Goal: Transaction & Acquisition: Obtain resource

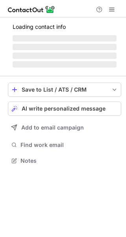
scroll to position [4, 4]
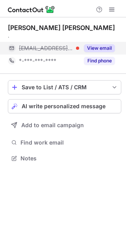
click at [102, 47] on button "View email" at bounding box center [99, 48] width 31 height 8
click at [81, 44] on div "[PERSON_NAME][EMAIL_ADDRESS][DOMAIN_NAME]" at bounding box center [61, 48] width 107 height 13
click at [81, 44] on div "naomi@editionrent.ch" at bounding box center [61, 48] width 107 height 13
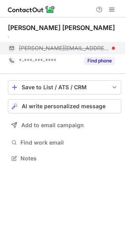
click at [81, 44] on div "naomi@editionrent.ch" at bounding box center [61, 48] width 107 height 13
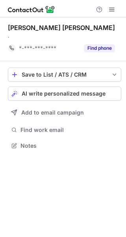
scroll to position [140, 126]
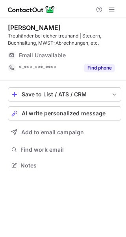
scroll to position [160, 126]
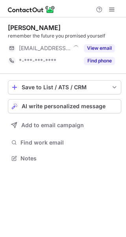
scroll to position [4, 4]
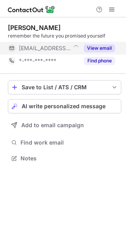
click at [102, 45] on button "View email" at bounding box center [99, 48] width 31 height 8
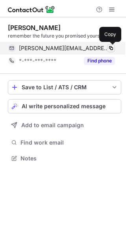
click at [112, 46] on span at bounding box center [111, 48] width 6 height 6
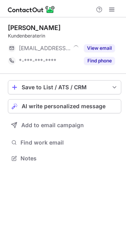
scroll to position [153, 126]
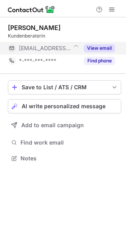
click at [100, 45] on button "View email" at bounding box center [99, 48] width 31 height 8
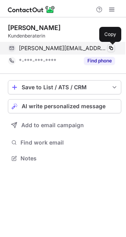
click at [113, 49] on span at bounding box center [111, 48] width 6 height 6
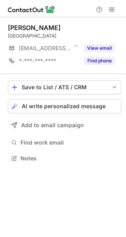
scroll to position [4, 4]
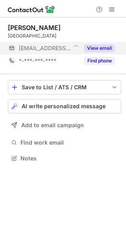
click at [106, 46] on button "View email" at bounding box center [99, 48] width 31 height 8
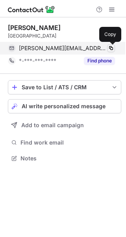
click at [110, 46] on span at bounding box center [111, 48] width 6 height 6
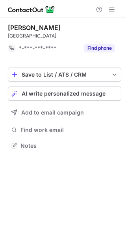
scroll to position [140, 126]
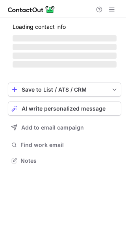
scroll to position [153, 126]
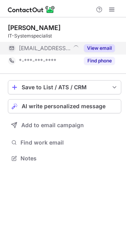
click at [101, 47] on button "View email" at bounding box center [99, 48] width 31 height 8
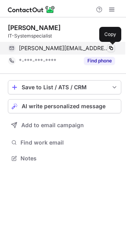
click at [109, 46] on span at bounding box center [111, 48] width 6 height 6
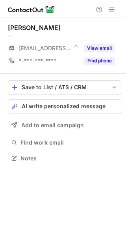
scroll to position [4, 4]
click at [102, 40] on div "Daliah Stieger -- ***@bossard.com View email *-***-***-**** Find phone" at bounding box center [65, 45] width 114 height 43
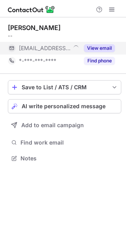
click at [102, 45] on button "View email" at bounding box center [99, 48] width 31 height 8
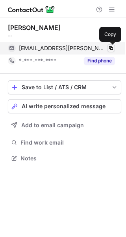
click at [113, 47] on span at bounding box center [111, 48] width 6 height 6
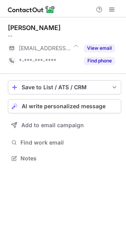
scroll to position [4, 4]
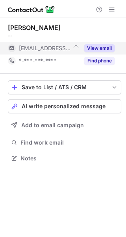
click at [104, 48] on button "View email" at bounding box center [99, 48] width 31 height 8
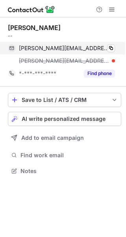
scroll to position [165, 126]
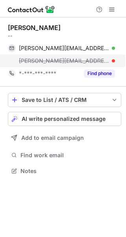
click at [74, 57] on div "michelle@tuwag.ch" at bounding box center [67, 60] width 96 height 7
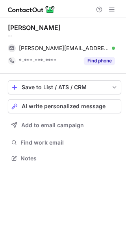
scroll to position [153, 126]
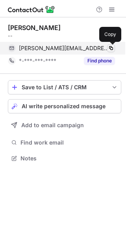
click at [110, 47] on span at bounding box center [111, 48] width 6 height 6
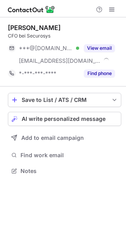
scroll to position [165, 126]
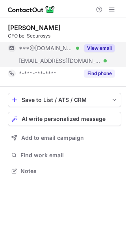
click at [101, 46] on button "View email" at bounding box center [99, 48] width 31 height 8
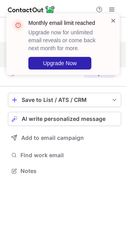
click at [112, 17] on span at bounding box center [114, 21] width 6 height 8
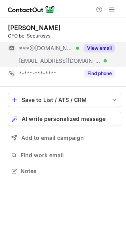
click at [112, 6] on span at bounding box center [112, 9] width 6 height 6
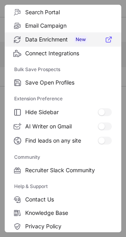
scroll to position [121, 0]
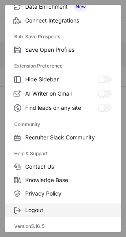
click at [40, 211] on span "Logout" at bounding box center [68, 210] width 87 height 7
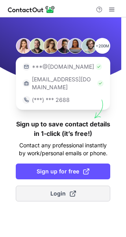
click at [56, 190] on span "Login" at bounding box center [64, 194] width 26 height 8
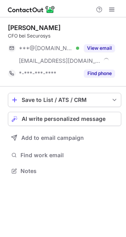
scroll to position [165, 126]
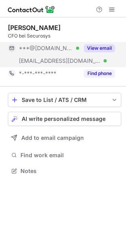
click at [103, 47] on button "View email" at bounding box center [99, 48] width 31 height 8
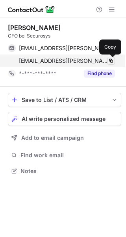
click at [109, 58] on span at bounding box center [111, 61] width 6 height 6
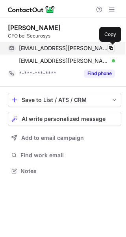
click at [110, 46] on span at bounding box center [111, 48] width 6 height 6
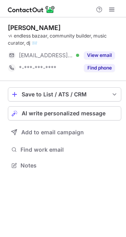
scroll to position [160, 126]
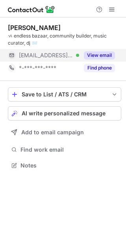
click at [100, 53] on button "View email" at bounding box center [99, 55] width 31 height 8
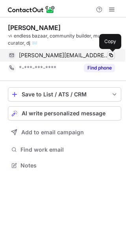
click at [111, 56] on span at bounding box center [111, 55] width 6 height 6
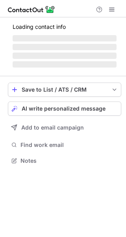
scroll to position [160, 126]
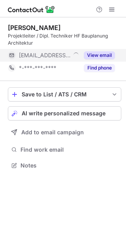
click at [101, 53] on button "View email" at bounding box center [99, 55] width 31 height 8
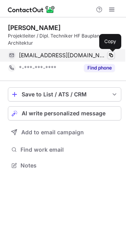
click at [113, 56] on span at bounding box center [111, 55] width 6 height 6
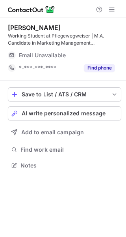
scroll to position [160, 126]
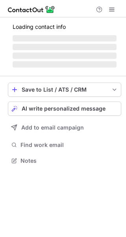
scroll to position [4, 4]
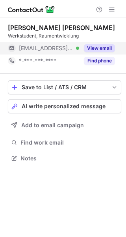
click at [100, 47] on button "View email" at bounding box center [99, 48] width 31 height 8
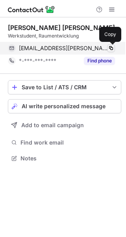
click at [112, 49] on span at bounding box center [111, 48] width 6 height 6
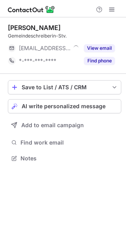
scroll to position [4, 4]
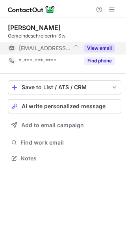
click at [103, 47] on button "View email" at bounding box center [99, 48] width 31 height 8
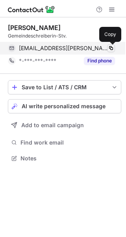
click at [113, 48] on span at bounding box center [111, 48] width 6 height 6
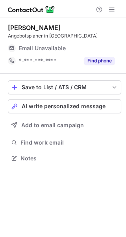
scroll to position [4, 4]
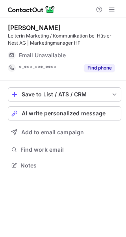
scroll to position [160, 126]
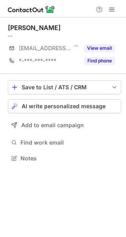
scroll to position [4, 4]
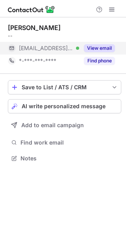
click at [102, 49] on button "View email" at bounding box center [99, 48] width 31 height 8
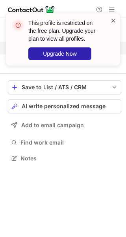
click at [114, 20] on span at bounding box center [114, 21] width 6 height 8
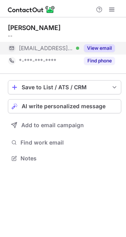
click at [112, 10] on span at bounding box center [112, 9] width 6 height 6
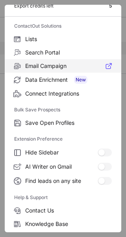
scroll to position [92, 0]
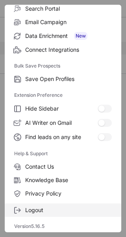
click at [49, 210] on span "Logout" at bounding box center [68, 210] width 87 height 7
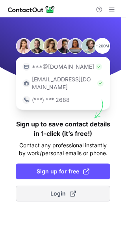
click at [57, 190] on span "Login" at bounding box center [64, 194] width 26 height 8
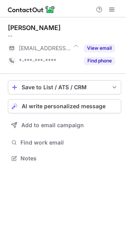
scroll to position [4, 4]
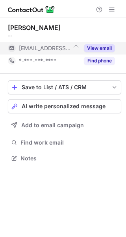
click at [103, 45] on button "View email" at bounding box center [99, 48] width 31 height 8
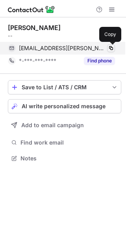
click at [110, 47] on span at bounding box center [111, 48] width 6 height 6
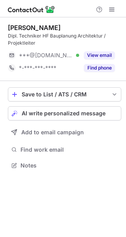
scroll to position [160, 126]
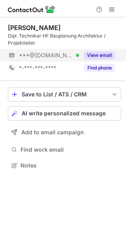
click at [100, 53] on button "View email" at bounding box center [99, 55] width 31 height 8
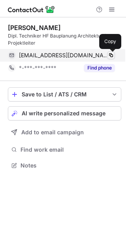
click at [110, 55] on span at bounding box center [111, 55] width 6 height 6
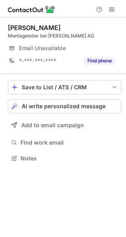
scroll to position [4, 4]
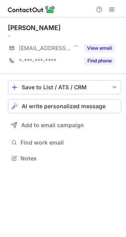
scroll to position [4, 4]
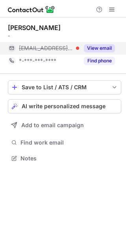
click at [96, 45] on button "View email" at bounding box center [99, 48] width 31 height 8
click at [98, 46] on div "[EMAIL_ADDRESS][DOMAIN_NAME]" at bounding box center [67, 48] width 96 height 7
click at [96, 46] on div "[EMAIL_ADDRESS][DOMAIN_NAME]" at bounding box center [67, 48] width 96 height 7
click at [96, 46] on div "silvan@monamicontent.com" at bounding box center [67, 48] width 96 height 7
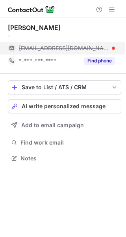
click at [96, 46] on div "silvan@monamicontent.com" at bounding box center [67, 48] width 96 height 7
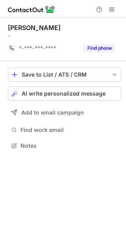
scroll to position [140, 126]
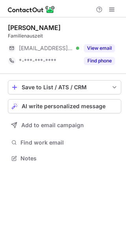
scroll to position [153, 126]
click at [106, 43] on div "View email" at bounding box center [97, 48] width 36 height 13
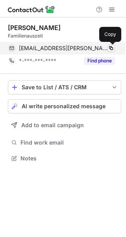
click at [112, 45] on span at bounding box center [111, 48] width 6 height 6
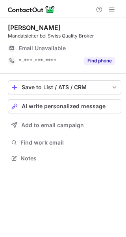
scroll to position [4, 4]
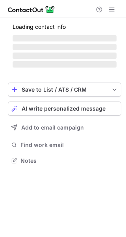
scroll to position [4, 4]
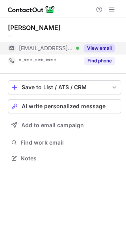
click at [104, 45] on button "View email" at bounding box center [99, 48] width 31 height 8
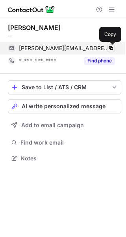
click at [111, 45] on span at bounding box center [111, 48] width 6 height 6
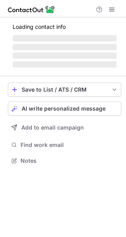
scroll to position [165, 126]
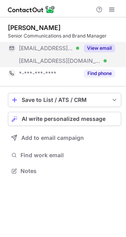
click at [102, 48] on button "View email" at bounding box center [99, 48] width 31 height 8
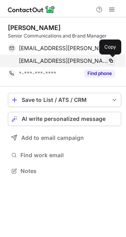
click at [111, 60] on span at bounding box center [111, 61] width 6 height 6
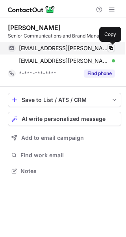
click at [111, 45] on span at bounding box center [111, 48] width 6 height 6
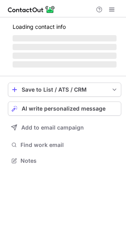
scroll to position [4, 4]
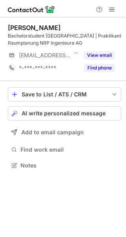
scroll to position [160, 126]
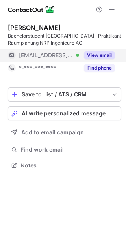
click at [103, 56] on button "View email" at bounding box center [99, 55] width 31 height 8
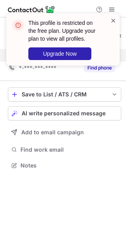
click at [115, 19] on span at bounding box center [114, 21] width 6 height 8
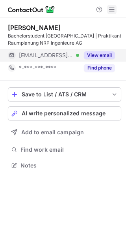
click at [110, 8] on span at bounding box center [112, 9] width 6 height 6
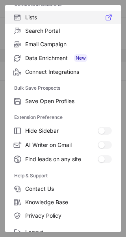
scroll to position [92, 0]
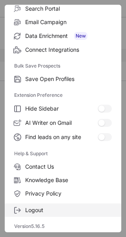
click at [31, 208] on span "Logout" at bounding box center [68, 210] width 87 height 7
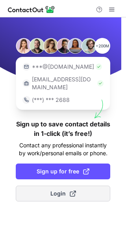
click at [57, 190] on span "Login" at bounding box center [64, 194] width 26 height 8
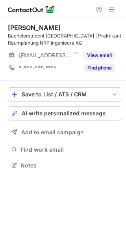
scroll to position [160, 126]
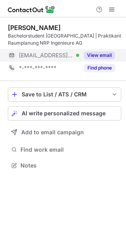
click at [99, 57] on button "View email" at bounding box center [99, 55] width 31 height 8
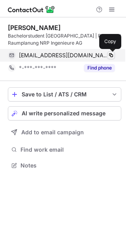
click at [113, 54] on span at bounding box center [111, 55] width 6 height 6
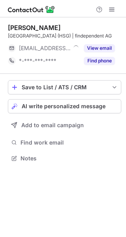
scroll to position [4, 4]
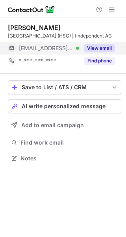
click at [101, 47] on button "View email" at bounding box center [99, 48] width 31 height 8
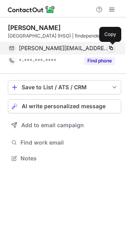
click at [111, 47] on span at bounding box center [111, 48] width 6 height 6
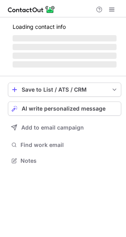
scroll to position [165, 126]
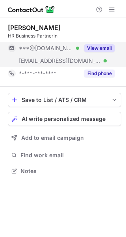
click at [105, 48] on button "View email" at bounding box center [99, 48] width 31 height 8
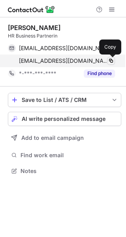
click at [111, 61] on span at bounding box center [111, 61] width 6 height 6
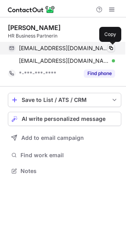
click at [110, 49] on span at bounding box center [111, 48] width 6 height 6
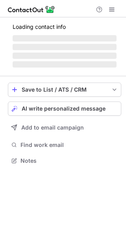
scroll to position [160, 126]
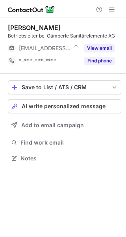
scroll to position [4, 4]
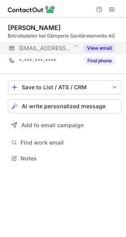
click at [97, 48] on button "View email" at bounding box center [99, 48] width 31 height 8
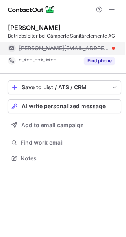
click at [112, 47] on div at bounding box center [113, 48] width 3 height 3
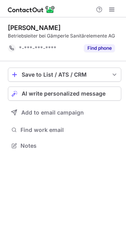
scroll to position [140, 126]
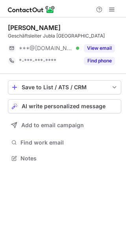
scroll to position [4, 4]
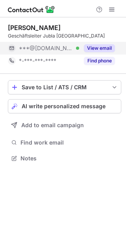
click at [100, 48] on button "View email" at bounding box center [99, 48] width 31 height 8
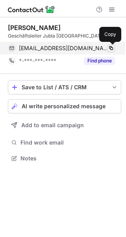
click at [112, 46] on span at bounding box center [111, 48] width 6 height 6
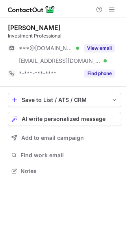
scroll to position [165, 126]
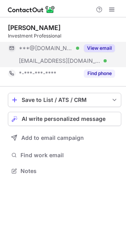
click at [99, 46] on button "View email" at bounding box center [99, 48] width 31 height 8
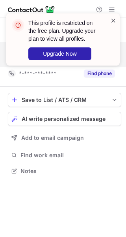
click at [114, 20] on span at bounding box center [114, 21] width 6 height 8
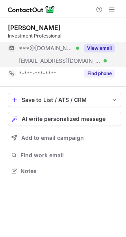
click at [113, 8] on span at bounding box center [112, 9] width 6 height 6
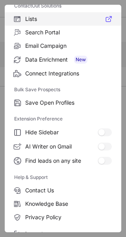
scroll to position [92, 0]
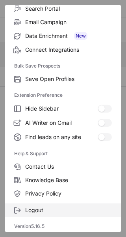
click at [49, 204] on label "Logout" at bounding box center [63, 210] width 117 height 13
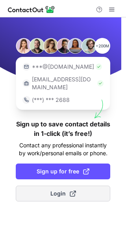
click at [49, 190] on button "Login" at bounding box center [63, 194] width 95 height 16
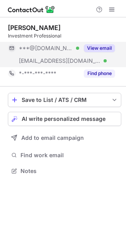
scroll to position [165, 126]
click at [100, 45] on button "View email" at bounding box center [99, 48] width 31 height 8
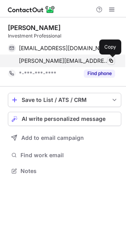
click at [112, 59] on span at bounding box center [111, 61] width 6 height 6
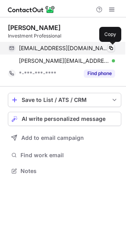
click at [110, 47] on span at bounding box center [111, 48] width 6 height 6
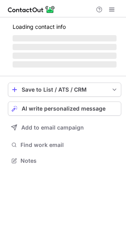
scroll to position [165, 126]
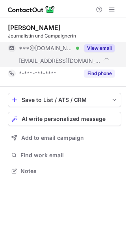
click at [100, 46] on button "View email" at bounding box center [99, 48] width 31 height 8
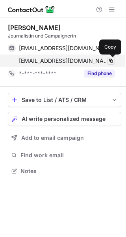
click at [112, 60] on span at bounding box center [111, 61] width 6 height 6
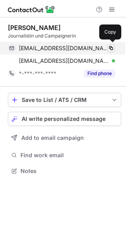
click at [112, 44] on button at bounding box center [111, 48] width 8 height 8
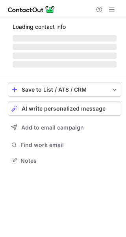
scroll to position [4, 4]
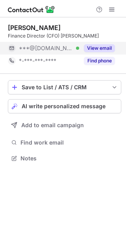
click at [104, 47] on button "View email" at bounding box center [99, 48] width 31 height 8
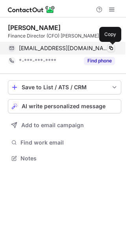
click at [112, 48] on span at bounding box center [111, 48] width 6 height 6
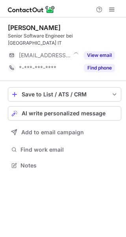
scroll to position [4, 4]
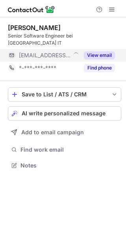
click at [98, 51] on button "View email" at bounding box center [99, 55] width 31 height 8
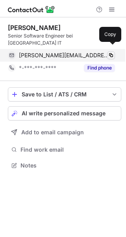
click at [107, 51] on button at bounding box center [111, 55] width 8 height 8
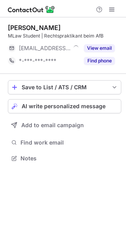
scroll to position [4, 4]
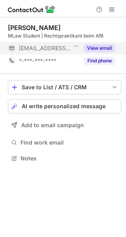
click at [101, 45] on button "View email" at bounding box center [99, 48] width 31 height 8
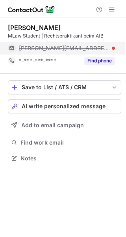
click at [88, 45] on div "yanick@stadt-zuerich.ch" at bounding box center [67, 48] width 96 height 7
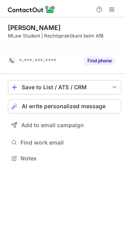
scroll to position [140, 126]
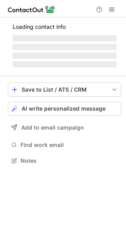
scroll to position [160, 126]
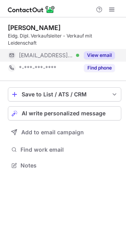
click at [103, 52] on button "View email" at bounding box center [99, 55] width 31 height 8
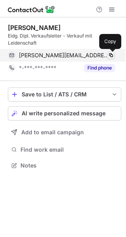
click at [111, 53] on span at bounding box center [111, 55] width 6 height 6
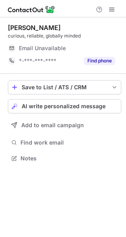
scroll to position [4, 4]
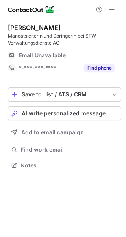
scroll to position [160, 126]
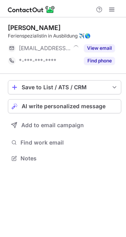
scroll to position [153, 126]
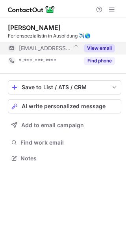
click at [109, 48] on button "View email" at bounding box center [99, 48] width 31 height 8
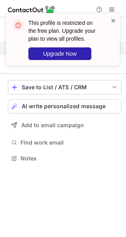
click at [113, 21] on span at bounding box center [114, 21] width 6 height 8
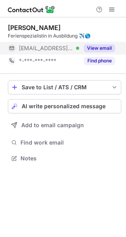
click at [113, 9] on span at bounding box center [112, 9] width 6 height 6
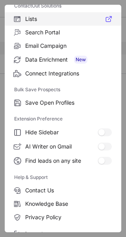
scroll to position [92, 0]
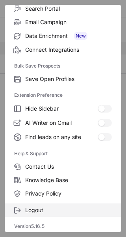
click at [35, 211] on span "Logout" at bounding box center [68, 210] width 87 height 7
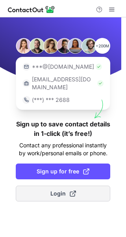
click at [53, 190] on span "Login" at bounding box center [64, 194] width 26 height 8
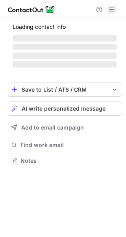
scroll to position [4, 4]
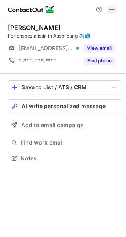
click at [113, 8] on span at bounding box center [112, 9] width 6 height 6
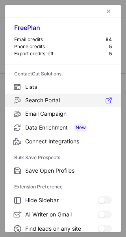
scroll to position [92, 0]
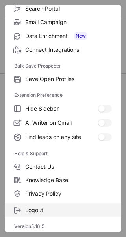
click at [36, 207] on span "Logout" at bounding box center [68, 210] width 87 height 7
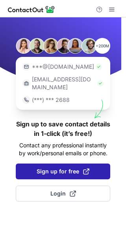
click at [57, 168] on span "Sign up for free" at bounding box center [63, 172] width 53 height 8
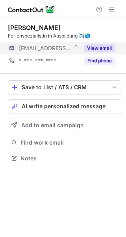
scroll to position [4, 4]
click at [108, 49] on button "View email" at bounding box center [99, 48] width 31 height 8
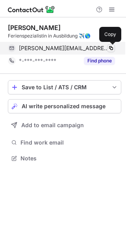
click at [111, 47] on span at bounding box center [111, 48] width 6 height 6
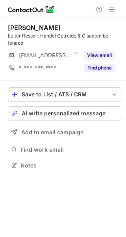
scroll to position [160, 126]
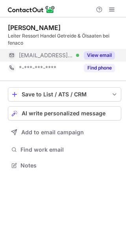
click at [102, 53] on button "View email" at bounding box center [99, 55] width 31 height 8
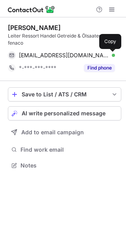
click at [108, 53] on span at bounding box center [111, 55] width 6 height 6
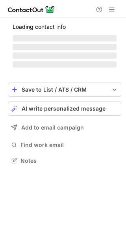
scroll to position [160, 126]
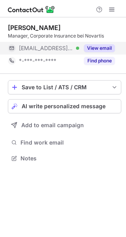
click at [95, 45] on button "View email" at bounding box center [99, 48] width 31 height 8
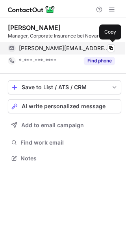
click at [115, 45] on div "benjamin.mitschi@novartis.com Verified" at bounding box center [67, 48] width 96 height 7
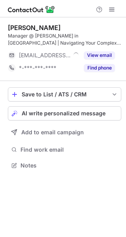
scroll to position [160, 126]
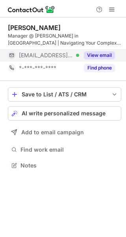
click at [105, 51] on button "View email" at bounding box center [99, 55] width 31 height 8
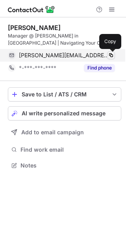
click at [112, 54] on span at bounding box center [111, 55] width 6 height 6
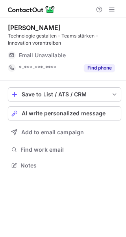
scroll to position [4, 4]
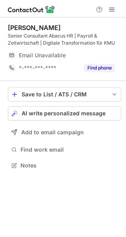
scroll to position [160, 126]
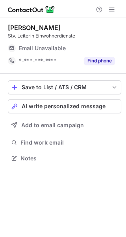
scroll to position [4, 4]
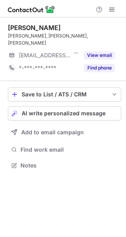
scroll to position [4, 4]
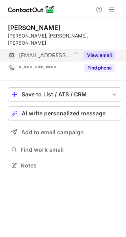
click at [104, 51] on button "View email" at bounding box center [99, 55] width 31 height 8
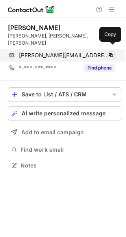
click at [111, 52] on span at bounding box center [111, 55] width 6 height 6
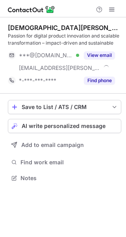
scroll to position [172, 126]
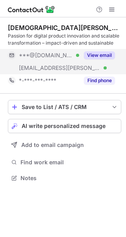
click at [106, 53] on button "View email" at bounding box center [99, 55] width 31 height 8
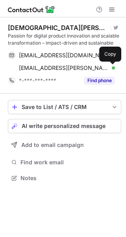
click at [109, 65] on span at bounding box center [111, 68] width 6 height 6
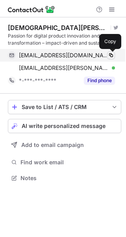
click at [110, 56] on span at bounding box center [111, 55] width 6 height 6
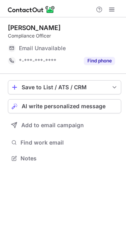
scroll to position [4, 4]
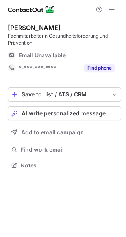
scroll to position [160, 126]
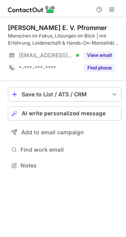
scroll to position [160, 126]
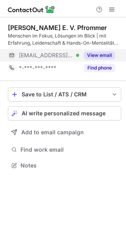
click at [103, 52] on button "View email" at bounding box center [99, 55] width 31 height 8
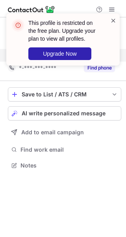
click at [113, 19] on span at bounding box center [114, 21] width 6 height 8
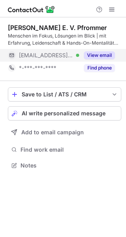
click at [111, 8] on span at bounding box center [112, 9] width 6 height 6
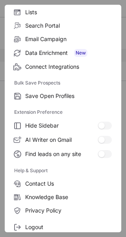
scroll to position [92, 0]
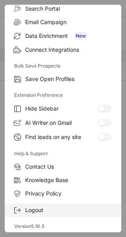
click at [55, 209] on span "Logout" at bounding box center [68, 210] width 87 height 7
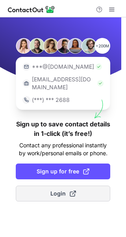
click at [55, 190] on span "Login" at bounding box center [64, 194] width 26 height 8
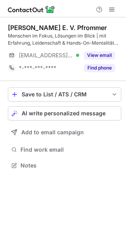
scroll to position [160, 126]
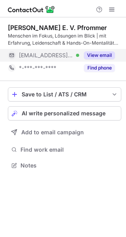
click at [94, 54] on button "View email" at bounding box center [99, 55] width 31 height 8
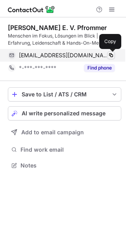
click at [111, 51] on button at bounding box center [111, 55] width 8 height 8
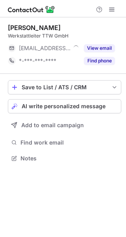
scroll to position [4, 4]
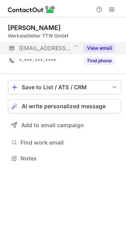
click at [105, 47] on button "View email" at bounding box center [99, 48] width 31 height 8
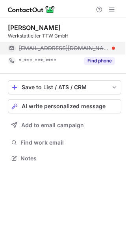
click at [87, 44] on div "christof@ttw-gmbh.com" at bounding box center [61, 48] width 107 height 13
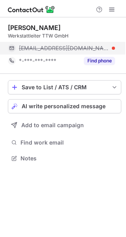
click at [87, 44] on div "christof@ttw-gmbh.com" at bounding box center [61, 48] width 107 height 13
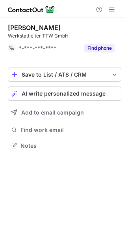
scroll to position [140, 126]
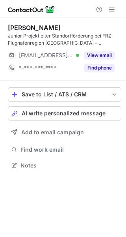
scroll to position [160, 126]
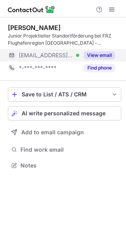
click at [99, 50] on div "View email" at bounding box center [97, 55] width 36 height 13
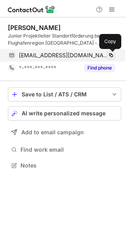
click at [109, 53] on span at bounding box center [111, 55] width 6 height 6
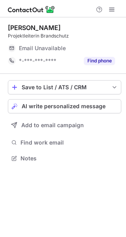
scroll to position [4, 4]
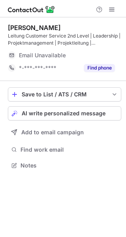
scroll to position [160, 126]
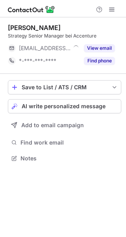
scroll to position [4, 4]
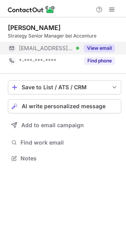
click at [104, 46] on button "View email" at bounding box center [99, 48] width 31 height 8
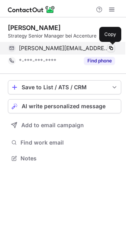
click at [113, 46] on span at bounding box center [111, 48] width 6 height 6
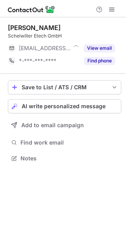
scroll to position [4, 4]
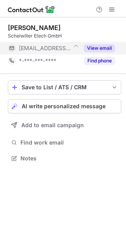
click at [104, 47] on button "View email" at bounding box center [99, 48] width 31 height 8
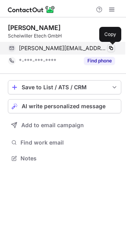
click at [110, 46] on span at bounding box center [111, 48] width 6 height 6
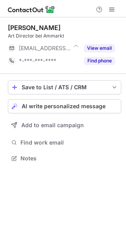
scroll to position [4, 4]
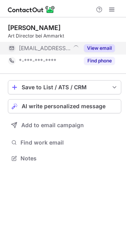
click at [103, 46] on button "View email" at bounding box center [99, 48] width 31 height 8
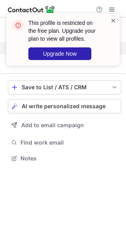
click at [113, 18] on span at bounding box center [114, 21] width 6 height 8
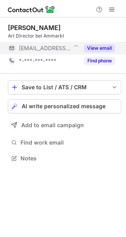
click at [113, 9] on span at bounding box center [112, 9] width 6 height 6
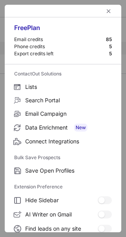
scroll to position [92, 0]
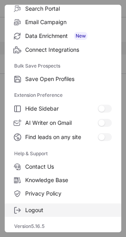
click at [38, 205] on label "Logout" at bounding box center [63, 210] width 117 height 13
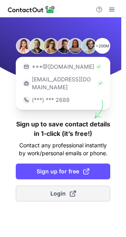
click at [53, 190] on span "Login" at bounding box center [64, 194] width 26 height 8
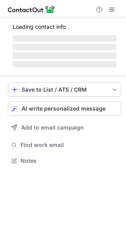
scroll to position [4, 4]
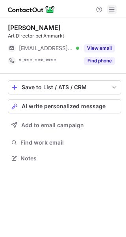
click at [113, 8] on span at bounding box center [112, 9] width 6 height 6
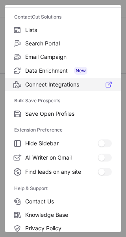
scroll to position [92, 0]
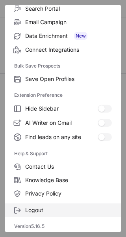
click at [49, 207] on span "Logout" at bounding box center [68, 210] width 87 height 7
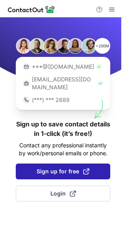
click at [62, 168] on span "Sign up for free" at bounding box center [63, 172] width 53 height 8
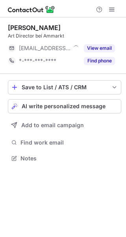
scroll to position [4, 4]
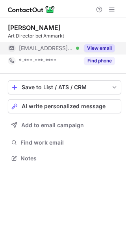
click at [97, 46] on button "View email" at bounding box center [99, 48] width 31 height 8
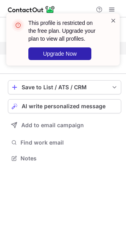
click at [113, 17] on span at bounding box center [114, 21] width 6 height 8
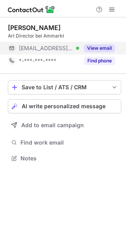
click at [113, 10] on span at bounding box center [112, 9] width 6 height 6
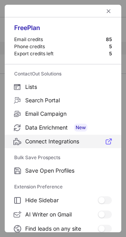
scroll to position [92, 0]
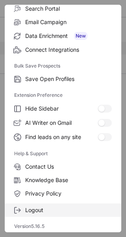
click at [34, 207] on span "Logout" at bounding box center [68, 210] width 87 height 7
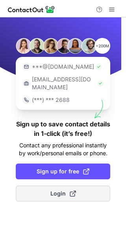
click at [43, 189] on button "Login" at bounding box center [63, 194] width 95 height 16
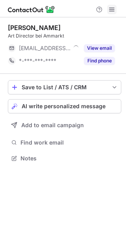
scroll to position [4, 4]
click at [111, 6] on span at bounding box center [112, 9] width 6 height 6
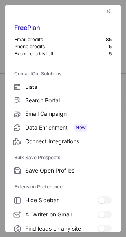
scroll to position [92, 0]
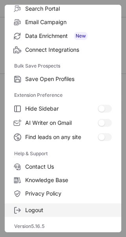
click at [34, 207] on span "Logout" at bounding box center [68, 210] width 87 height 7
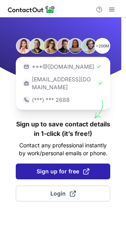
click at [58, 168] on span "Sign up for free" at bounding box center [63, 172] width 53 height 8
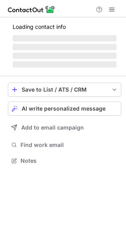
scroll to position [4, 4]
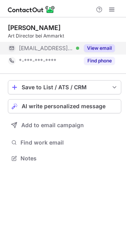
click at [95, 47] on button "View email" at bounding box center [99, 48] width 31 height 8
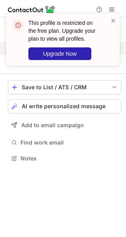
click at [113, 14] on div "This profile is restricted on the free plan. Upgrade your plan to view all prof…" at bounding box center [63, 39] width 114 height 52
click at [113, 20] on span at bounding box center [114, 21] width 6 height 8
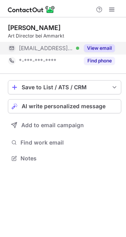
click at [113, 8] on span at bounding box center [112, 9] width 6 height 6
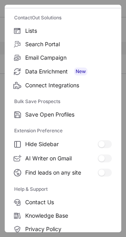
scroll to position [92, 0]
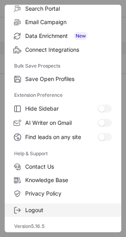
click at [47, 205] on label "Logout" at bounding box center [63, 210] width 117 height 13
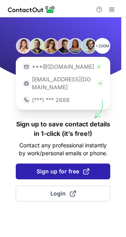
click at [58, 168] on span "Sign up for free" at bounding box center [63, 172] width 53 height 8
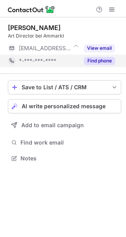
scroll to position [4, 4]
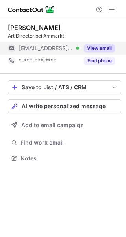
click at [107, 45] on button "View email" at bounding box center [99, 48] width 31 height 8
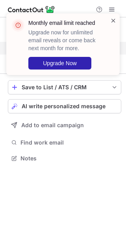
click at [112, 22] on span at bounding box center [114, 21] width 6 height 8
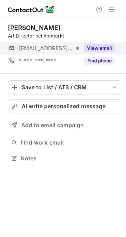
click at [113, 6] on span at bounding box center [112, 9] width 6 height 6
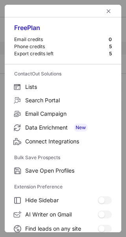
scroll to position [121, 0]
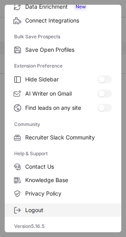
click at [39, 210] on span "Logout" at bounding box center [68, 210] width 87 height 7
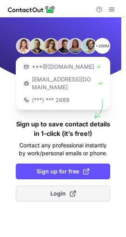
click at [50, 186] on button "Login" at bounding box center [63, 194] width 95 height 16
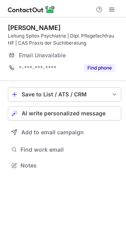
scroll to position [160, 126]
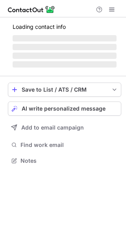
scroll to position [4, 4]
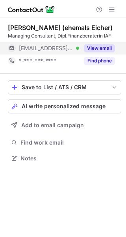
click at [102, 44] on div "View email" at bounding box center [97, 48] width 36 height 13
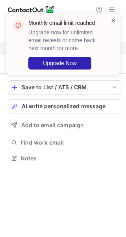
click at [113, 19] on span at bounding box center [114, 21] width 6 height 8
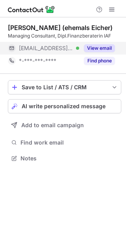
click at [113, 7] on span at bounding box center [112, 9] width 6 height 6
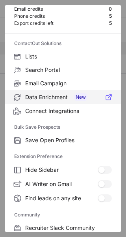
scroll to position [121, 0]
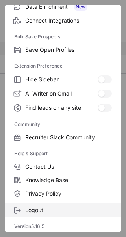
click at [36, 206] on label "Logout" at bounding box center [63, 210] width 117 height 13
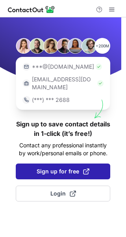
click at [58, 168] on span "Sign up for free" at bounding box center [63, 172] width 53 height 8
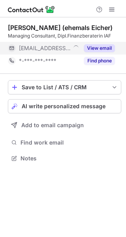
scroll to position [4, 4]
click at [104, 47] on button "View email" at bounding box center [99, 48] width 31 height 8
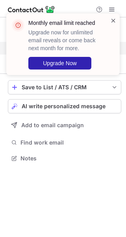
click at [115, 19] on span at bounding box center [114, 21] width 6 height 8
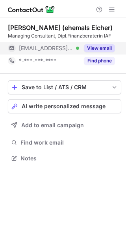
click at [113, 9] on span at bounding box center [112, 9] width 6 height 6
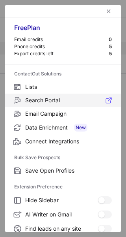
scroll to position [121, 0]
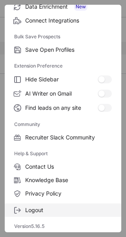
click at [53, 204] on label "Logout" at bounding box center [63, 210] width 117 height 13
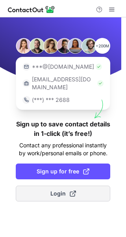
click at [57, 190] on span "Login" at bounding box center [64, 194] width 26 height 8
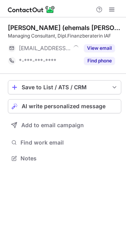
scroll to position [4, 4]
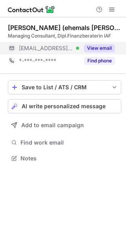
click at [105, 44] on button "View email" at bounding box center [99, 48] width 31 height 8
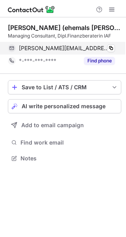
click at [115, 45] on div "[PERSON_NAME][EMAIL_ADDRESS][PERSON_NAME][DOMAIN_NAME] Verified Copy" at bounding box center [61, 48] width 107 height 13
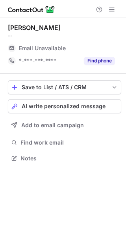
scroll to position [4, 4]
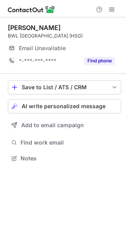
scroll to position [4, 4]
